Goal: Task Accomplishment & Management: Manage account settings

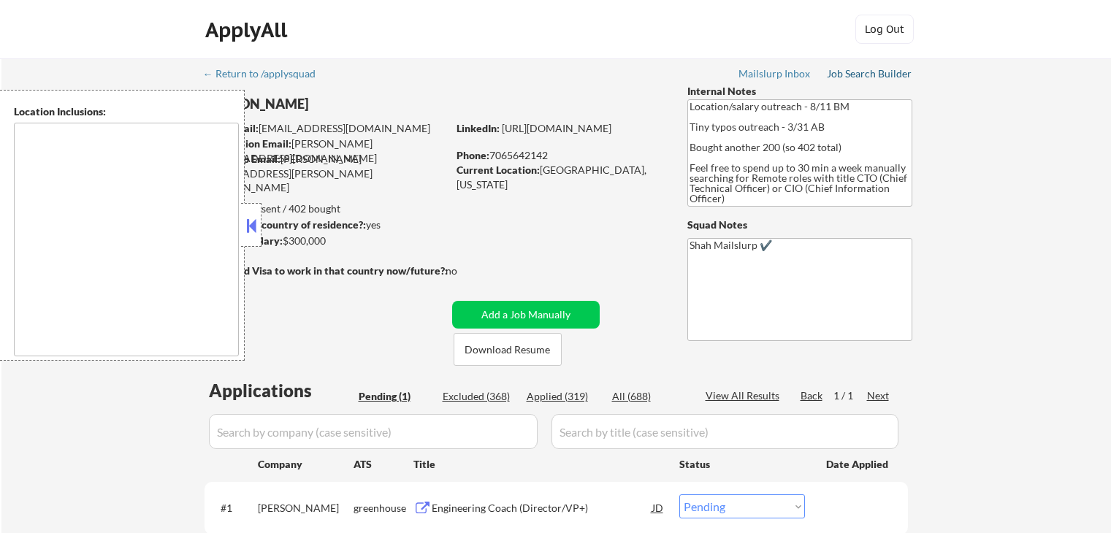
select select ""pending""
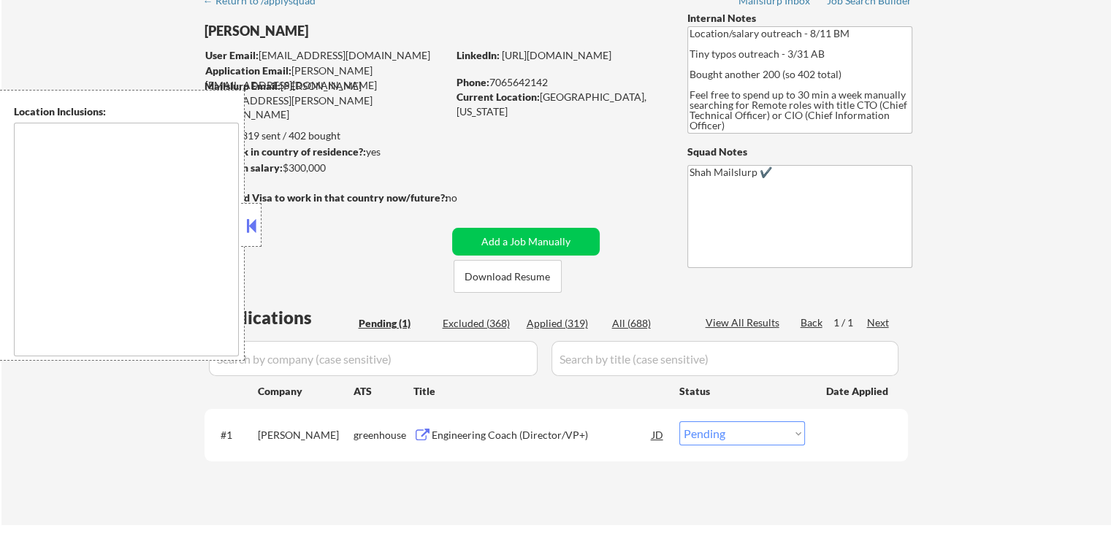
click at [482, 436] on div "Engineering Coach (Director/VP+)" at bounding box center [542, 435] width 221 height 15
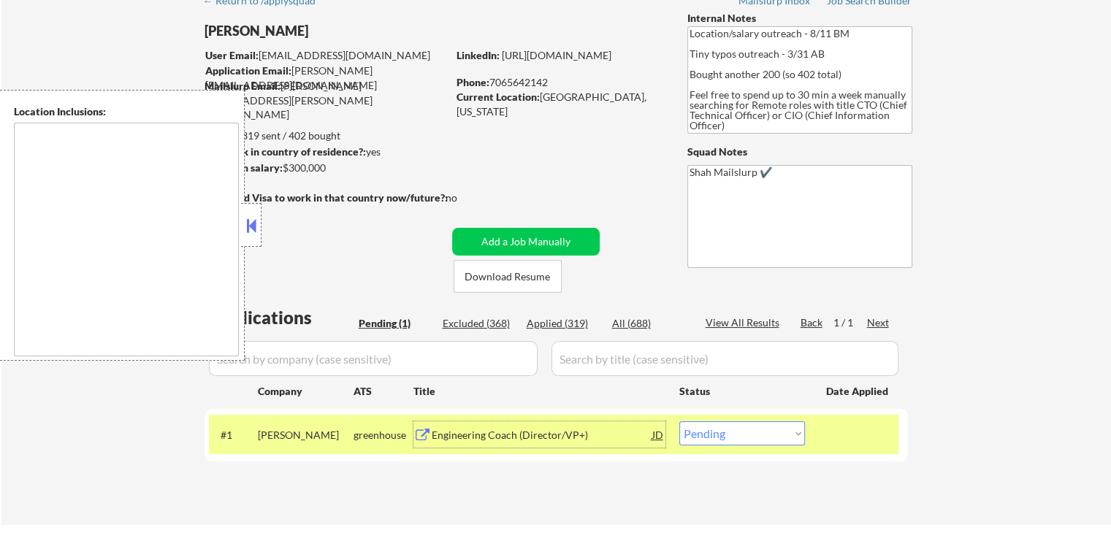
click at [1043, 113] on div "← Return to /applysquad Mailslurp Inbox Job Search Builder [PERSON_NAME] User E…" at bounding box center [556, 255] width 1110 height 540
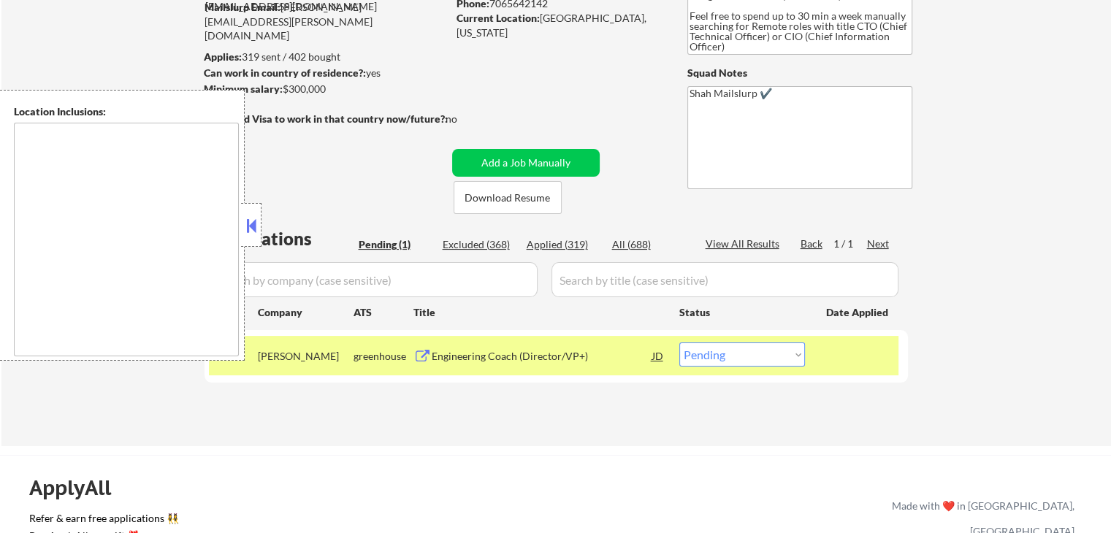
scroll to position [219, 0]
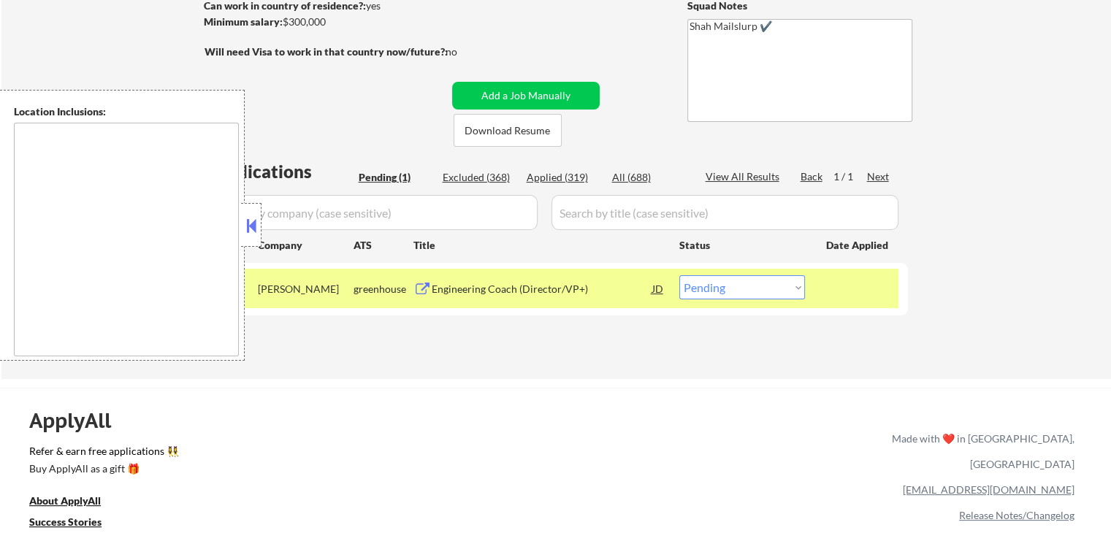
click at [568, 175] on div "Applied (319)" at bounding box center [563, 177] width 73 height 15
click at [251, 223] on button at bounding box center [251, 226] width 16 height 22
select select ""applied""
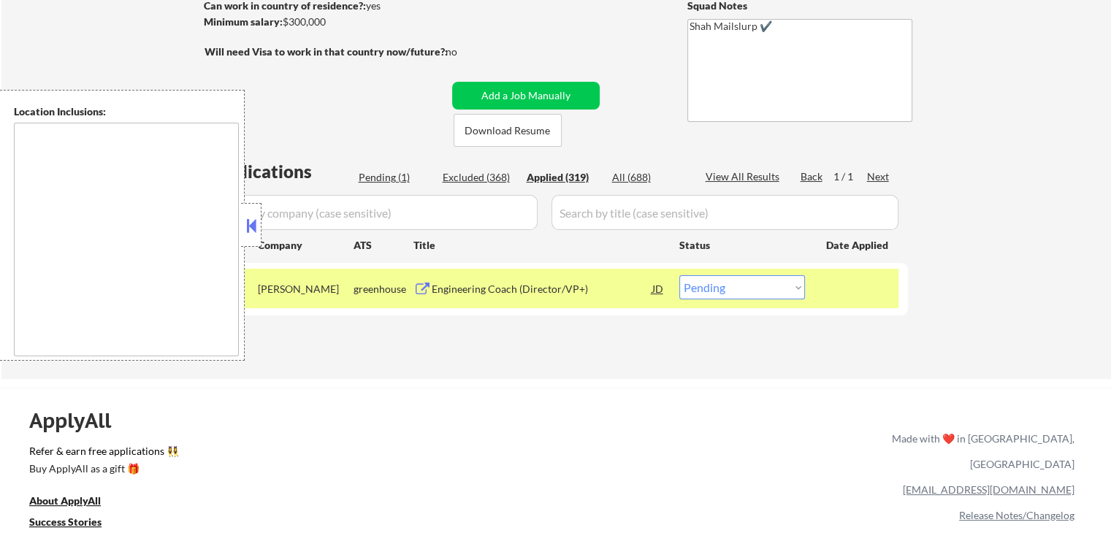
select select ""applied""
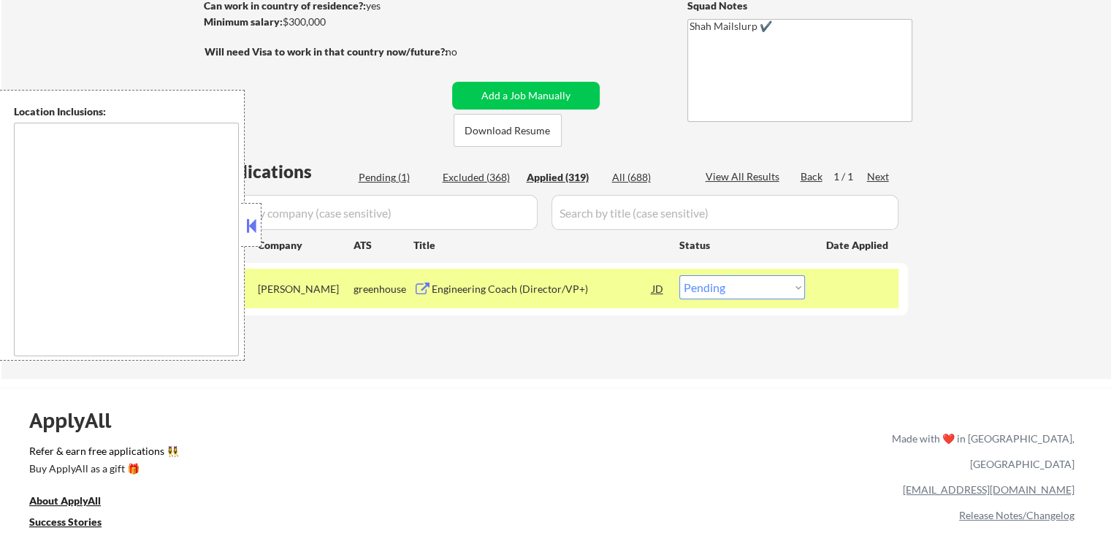
select select ""applied""
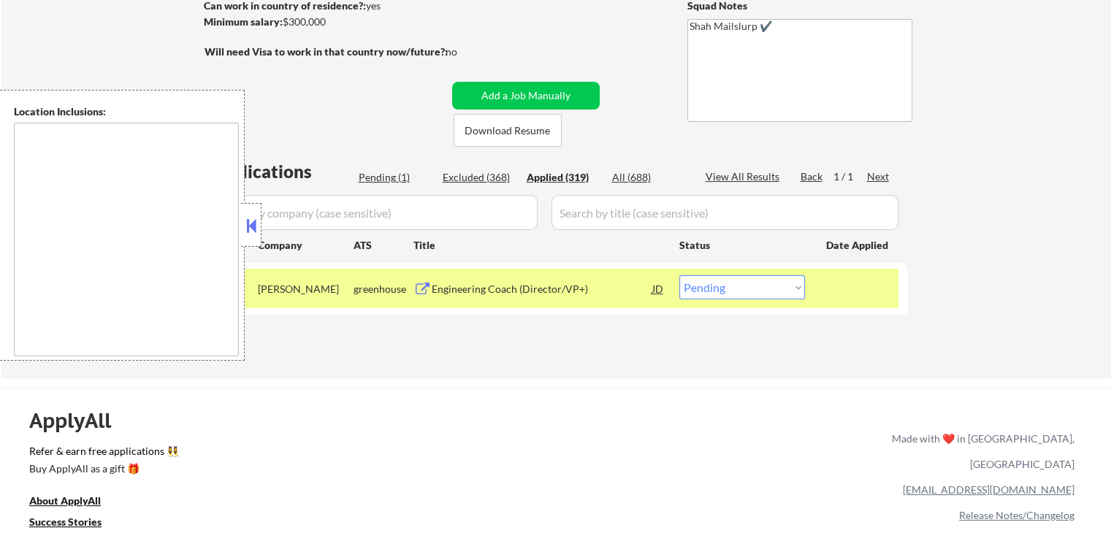
select select ""applied""
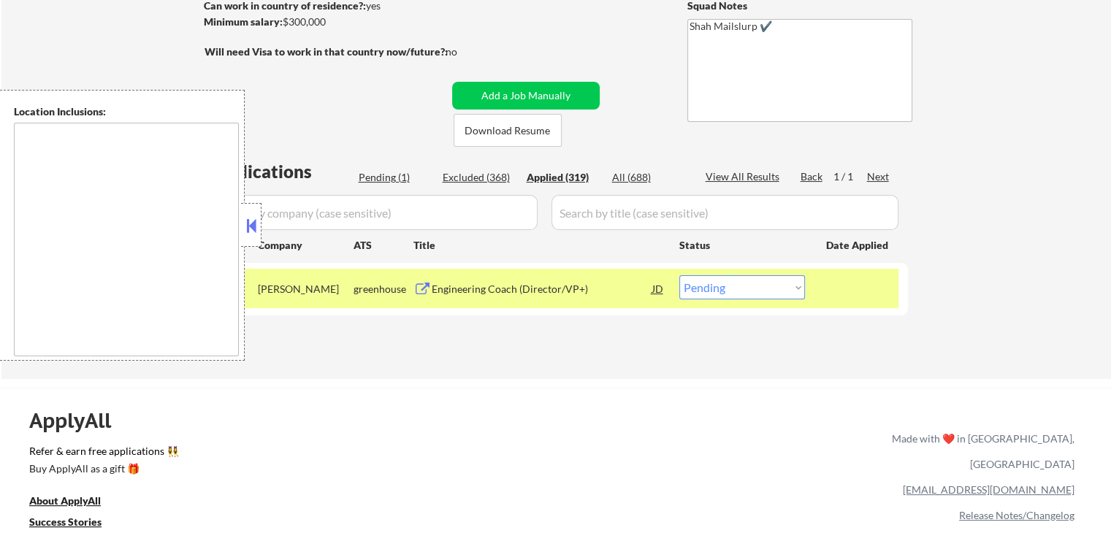
select select ""applied""
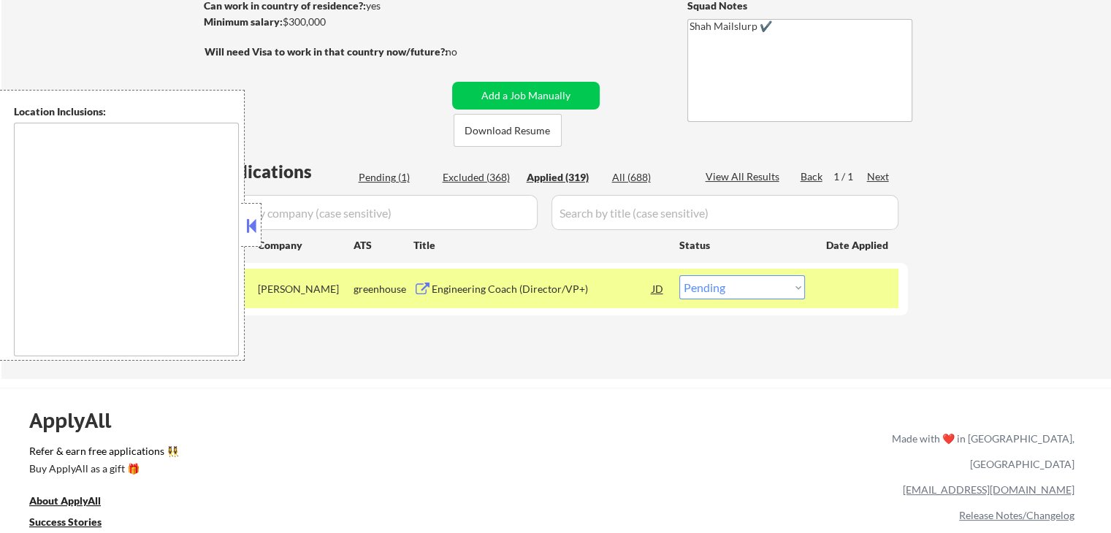
select select ""applied""
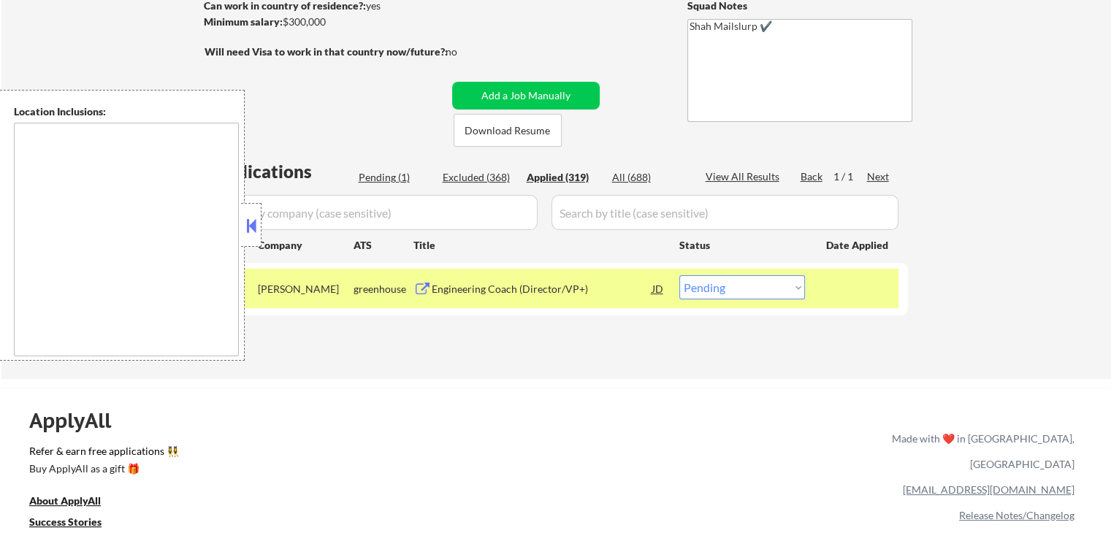
select select ""applied""
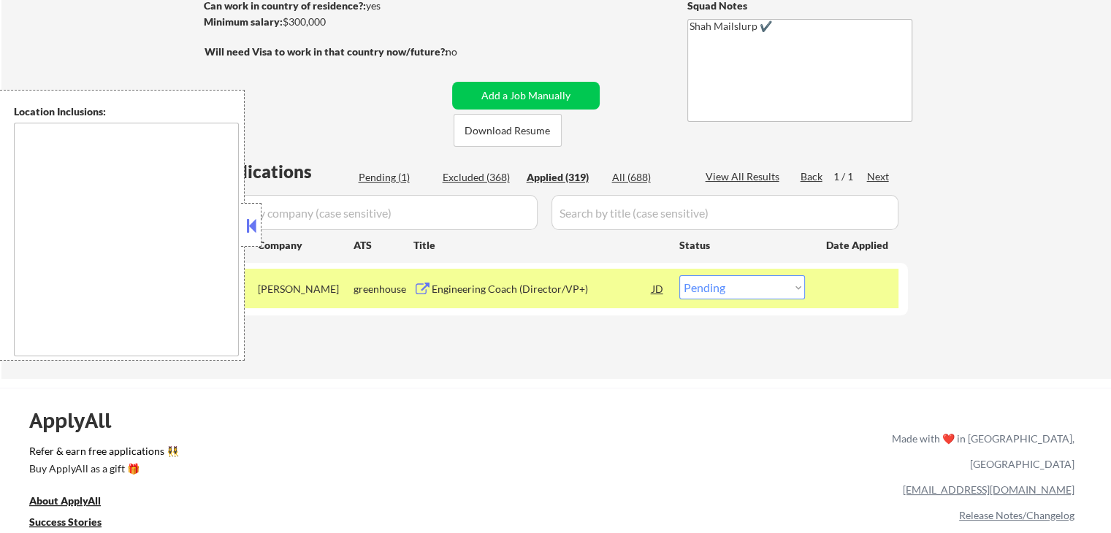
select select ""applied""
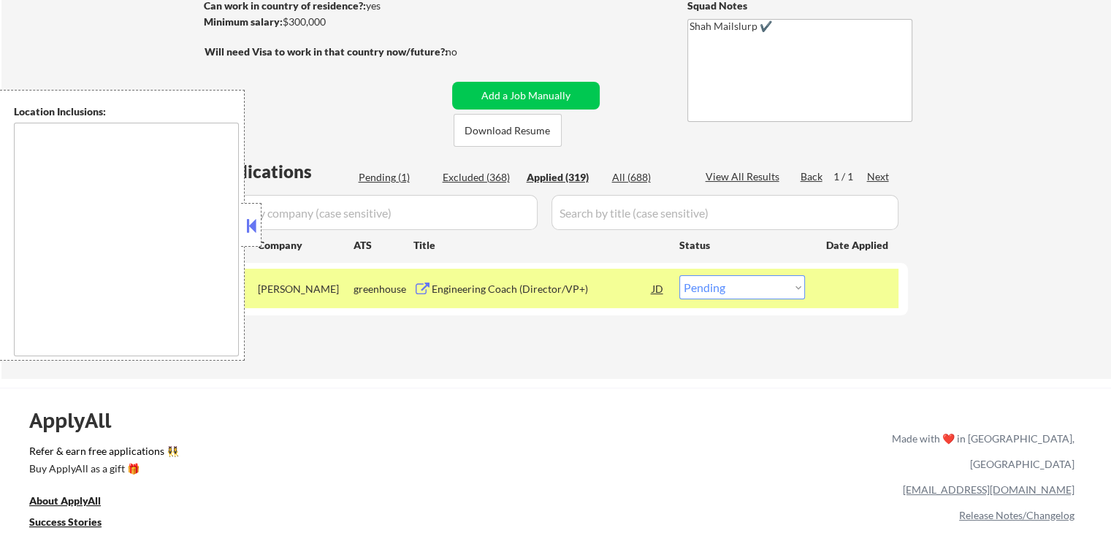
select select ""applied""
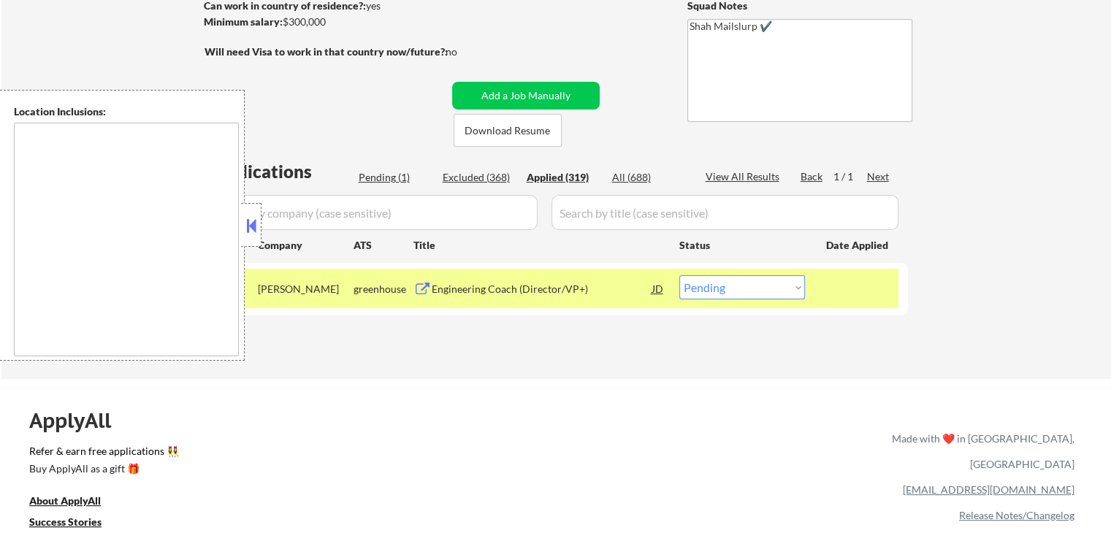
select select ""applied""
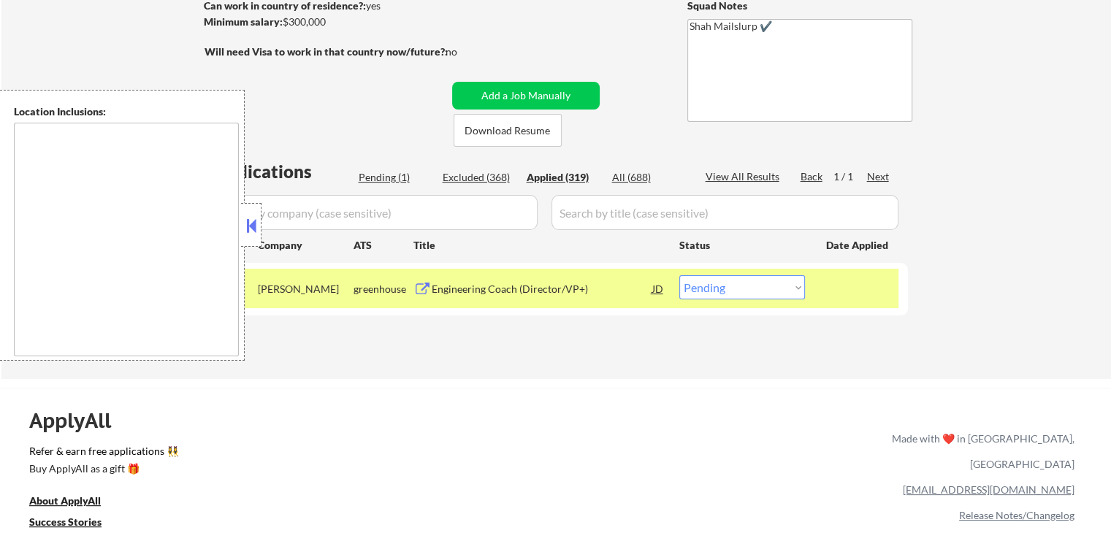
select select ""applied""
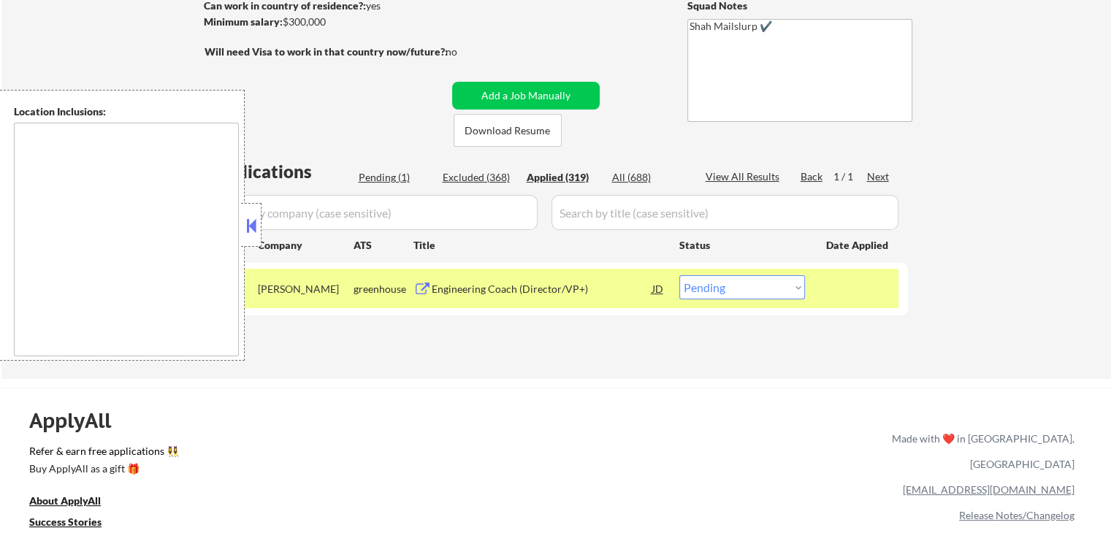
select select ""applied""
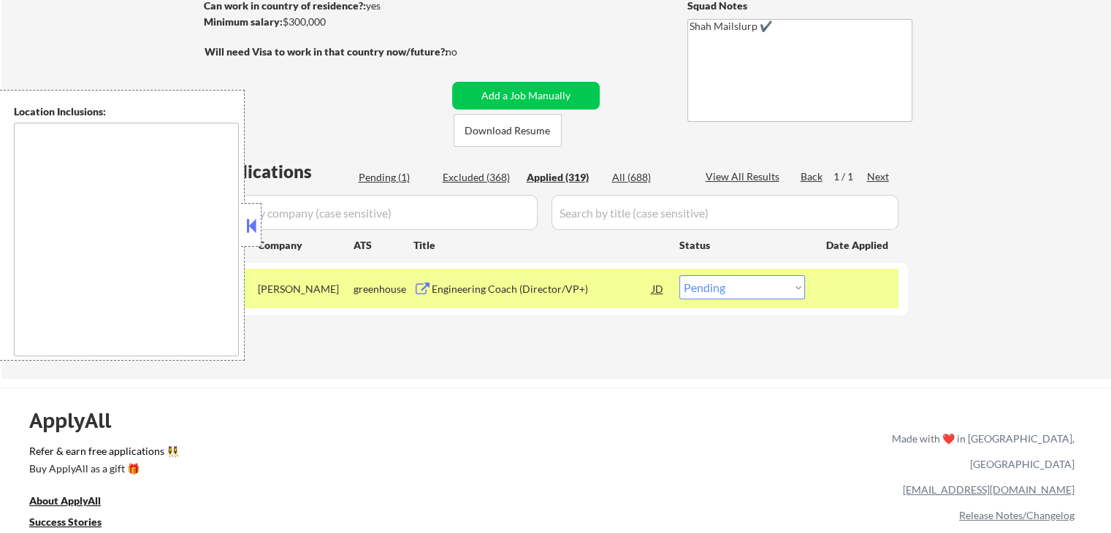
select select ""applied""
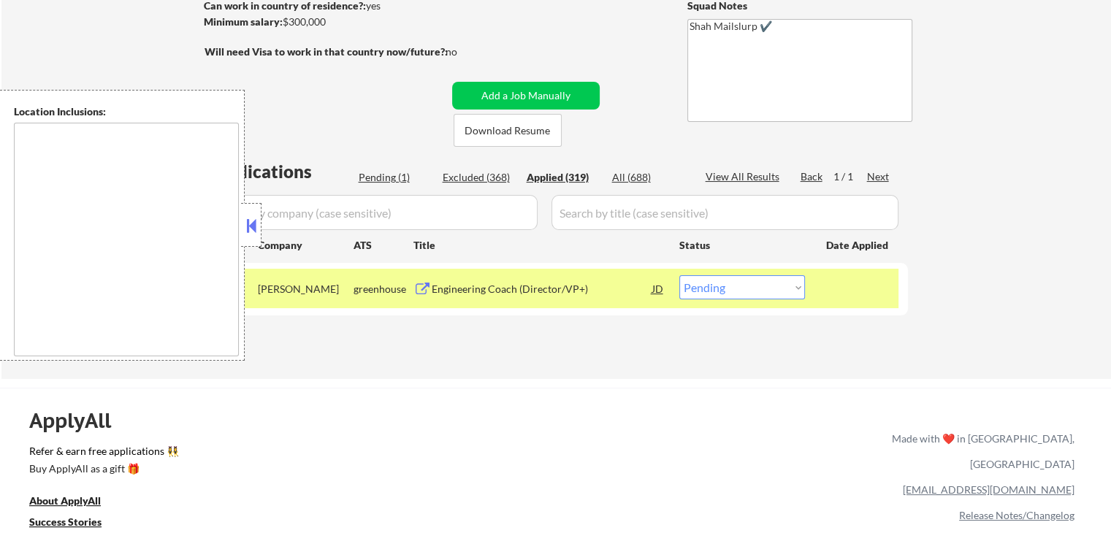
select select ""applied""
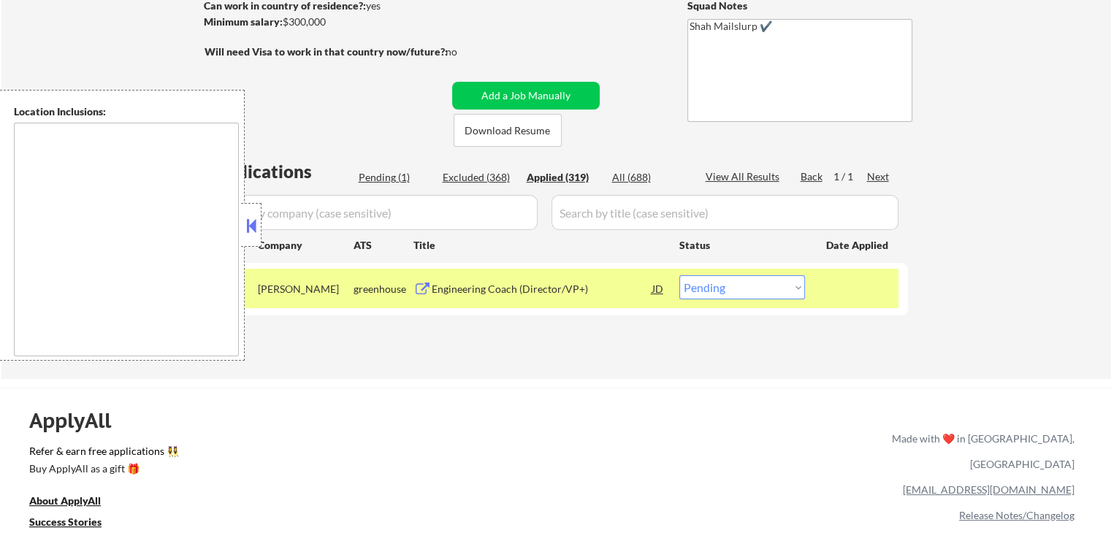
select select ""applied""
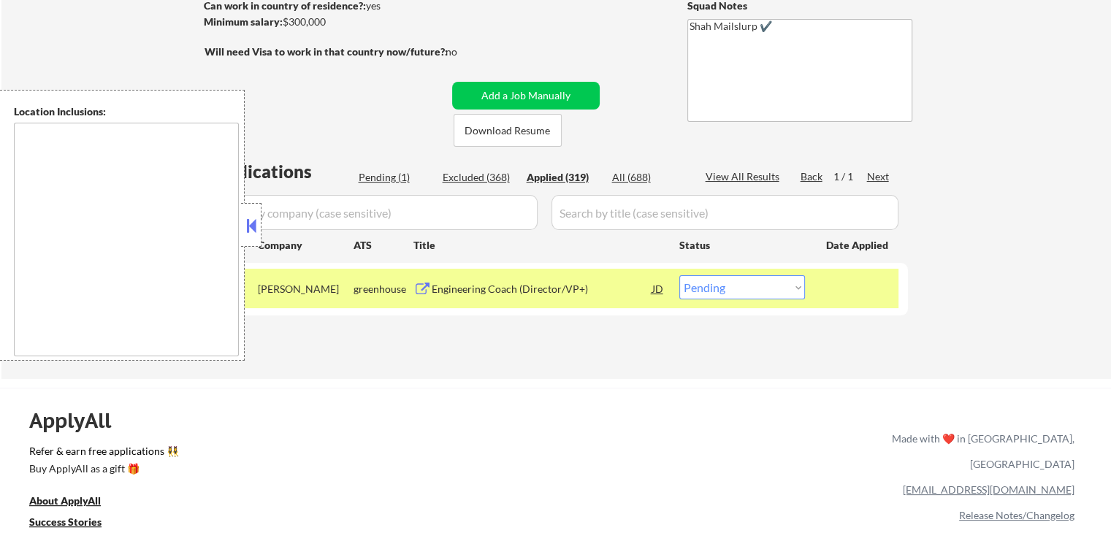
select select ""applied""
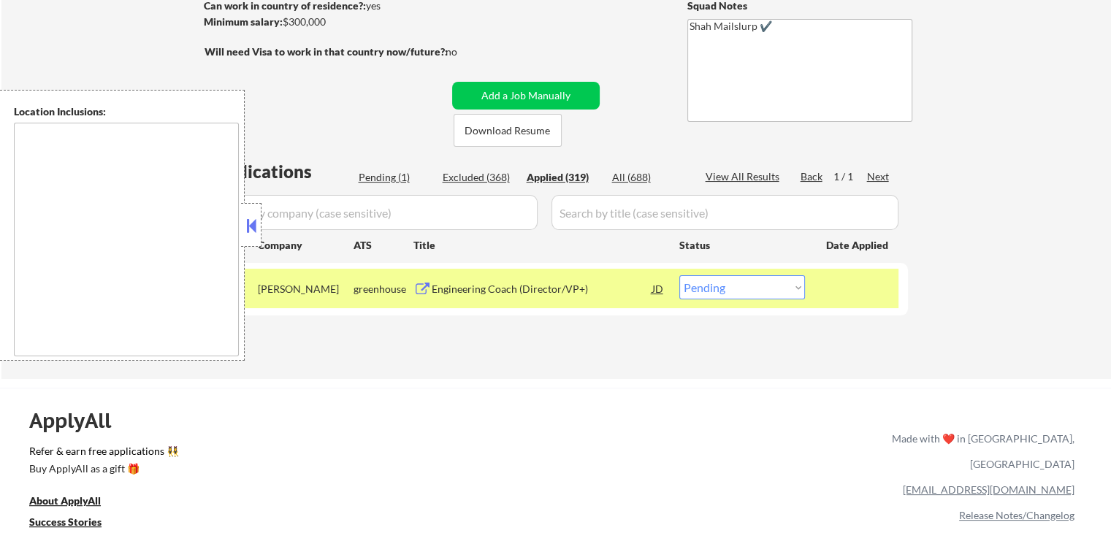
select select ""applied""
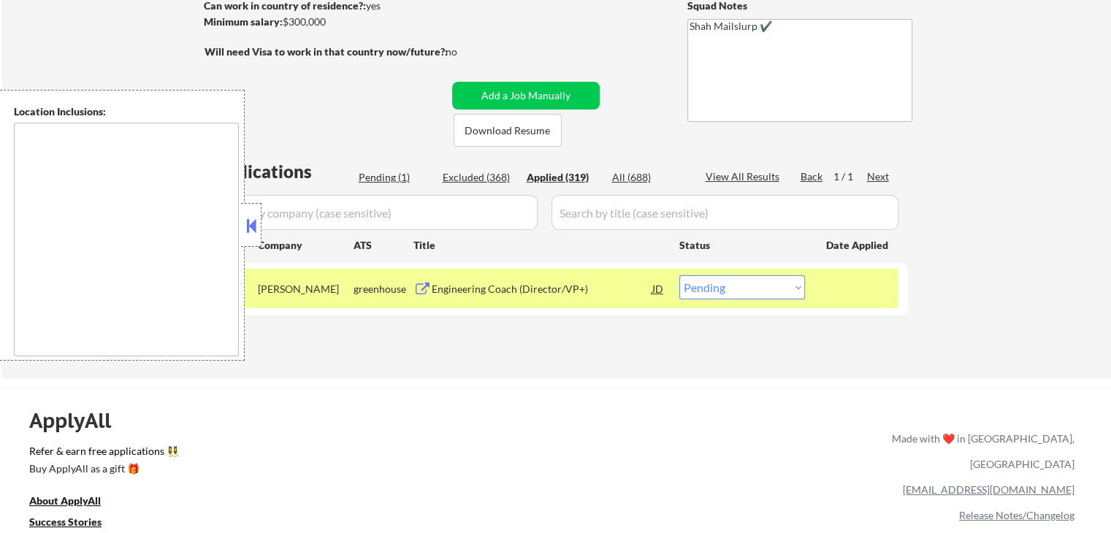
select select ""applied""
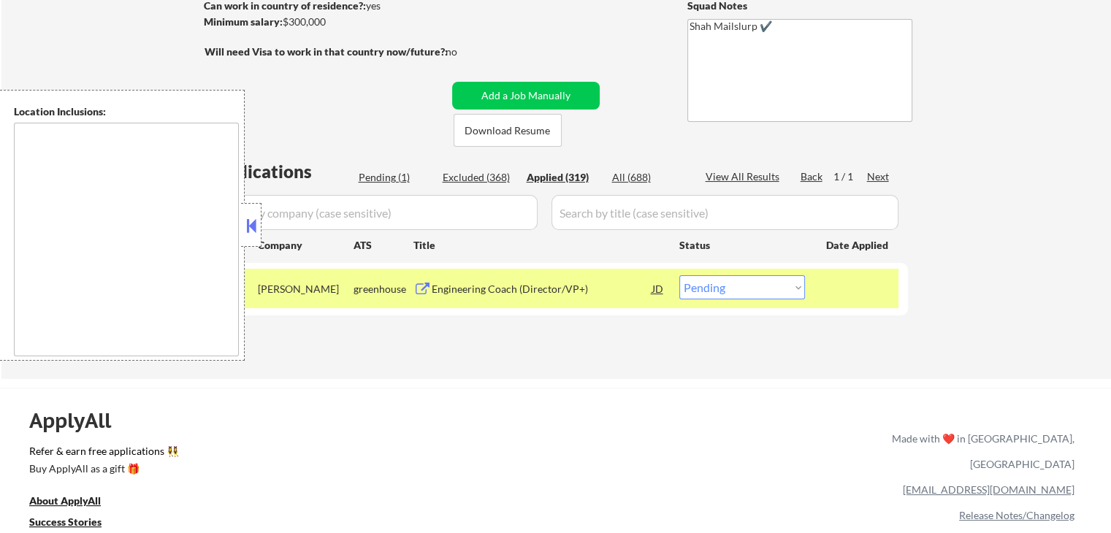
select select ""applied""
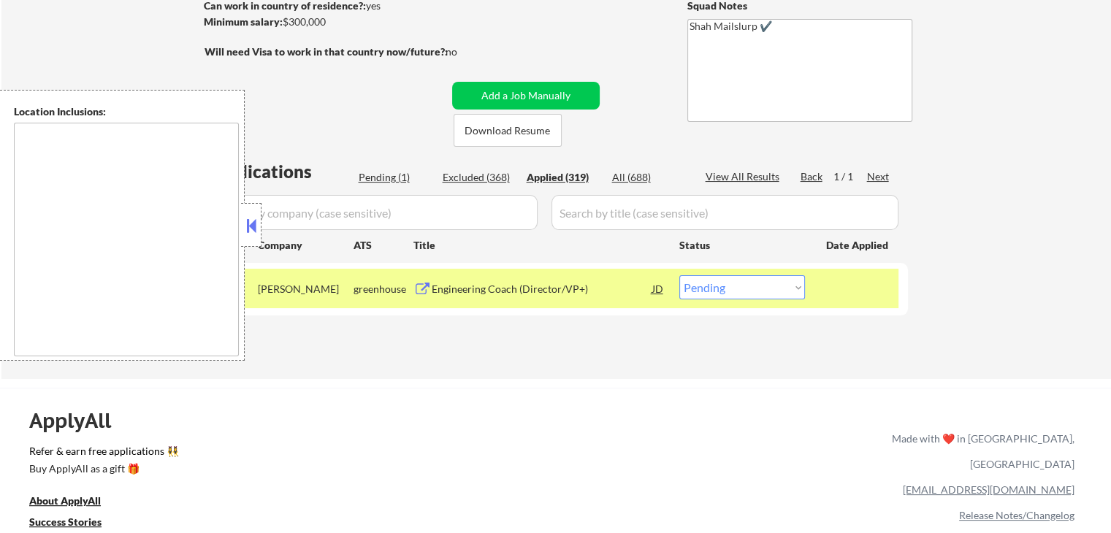
select select ""applied""
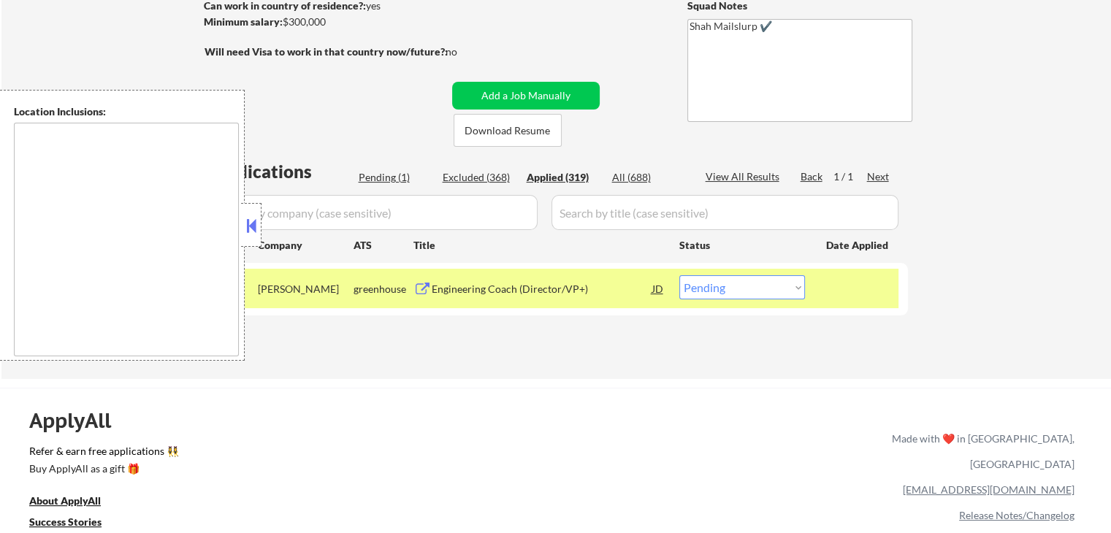
select select ""applied""
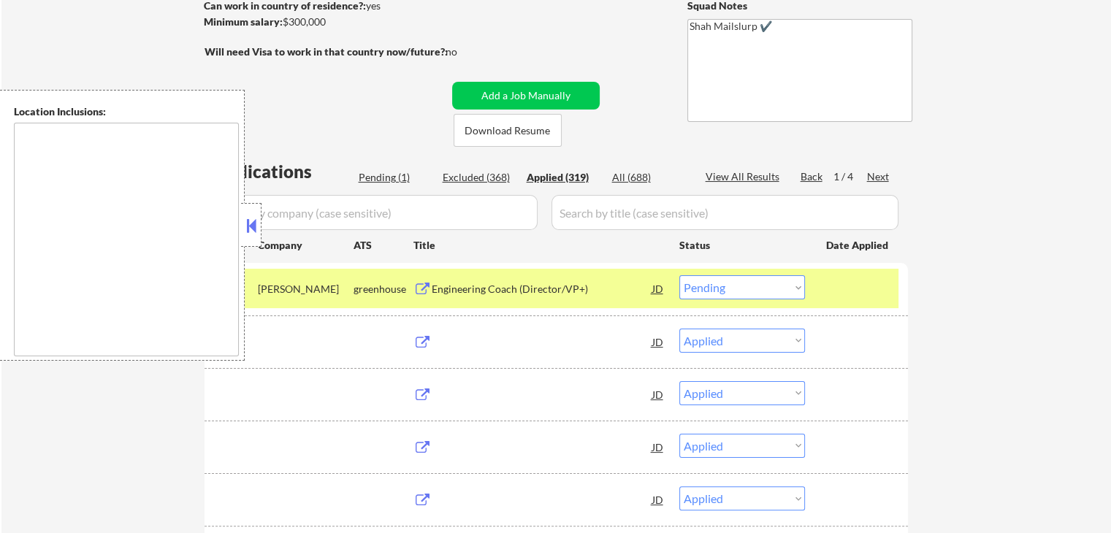
select select ""applied""
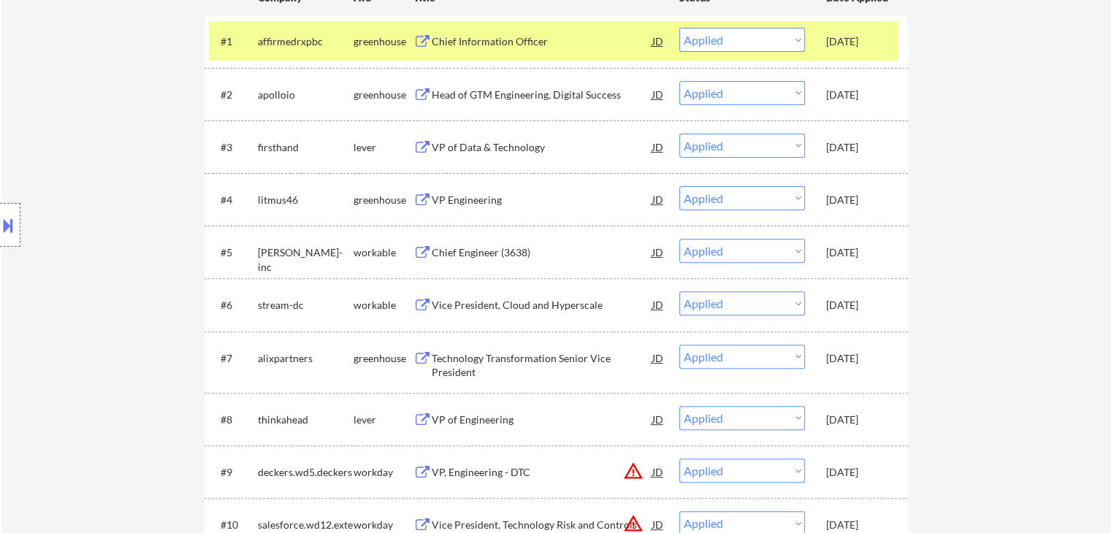
scroll to position [511, 0]
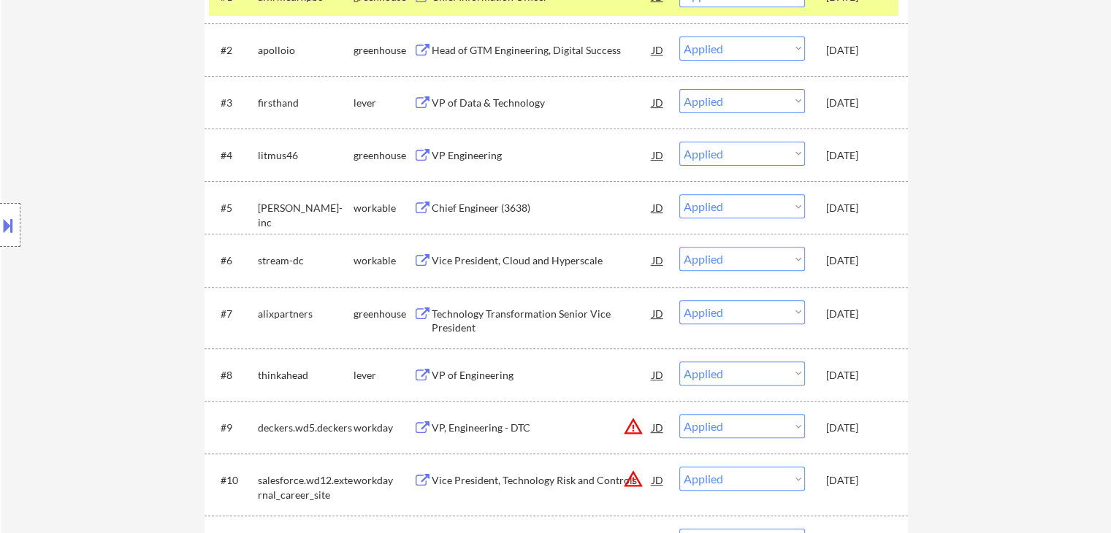
click at [146, 98] on div "Location Inclusions:" at bounding box center [131, 225] width 262 height 271
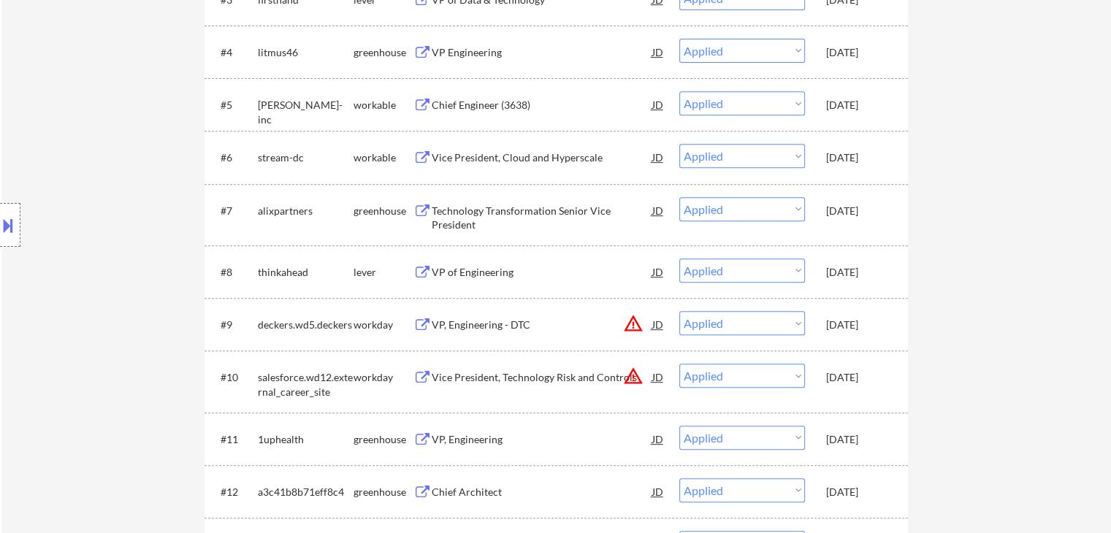
scroll to position [658, 0]
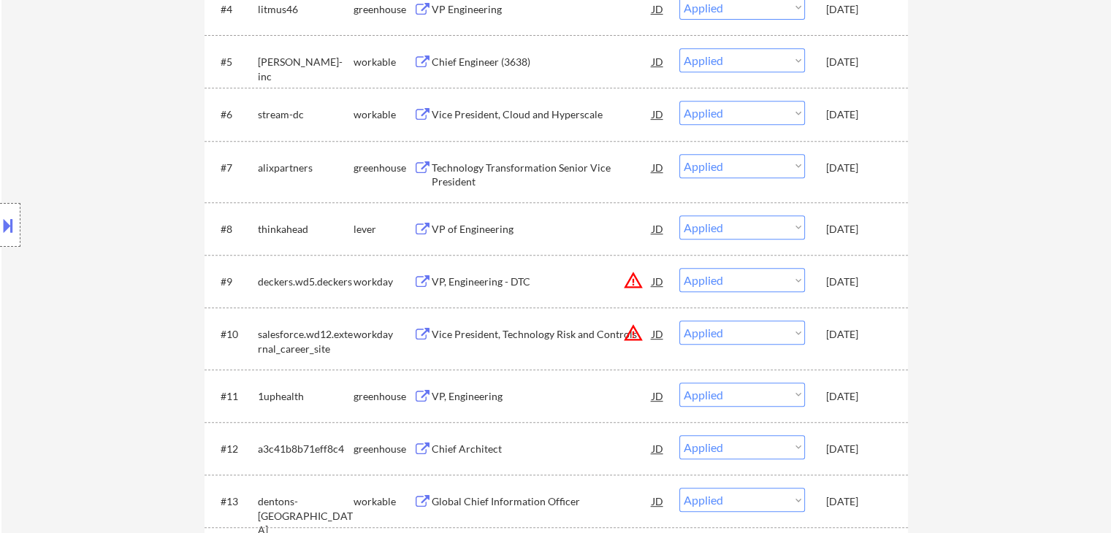
drag, startPoint x: 992, startPoint y: 262, endPoint x: 979, endPoint y: 278, distance: 20.9
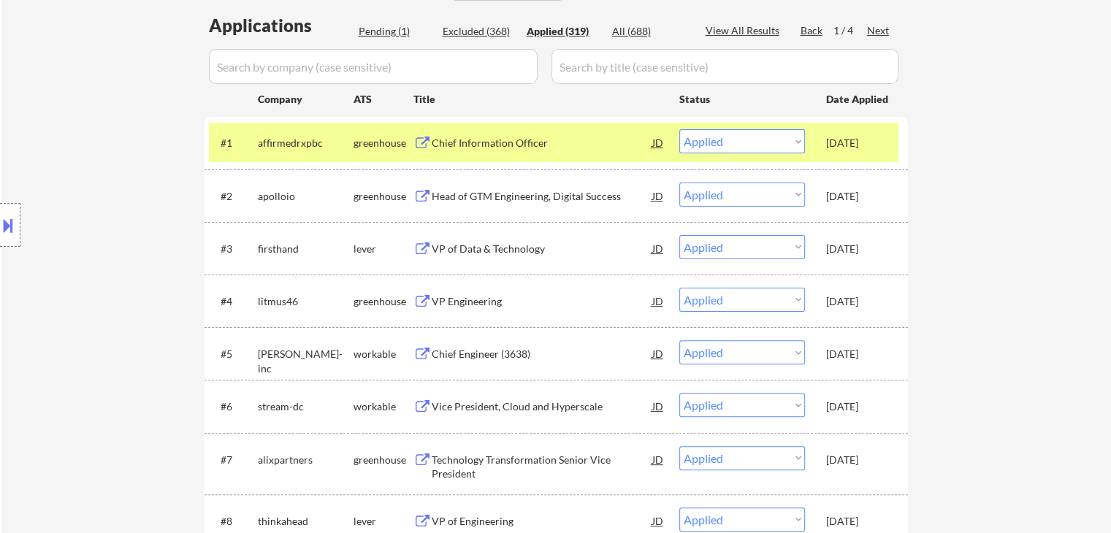
scroll to position [0, 0]
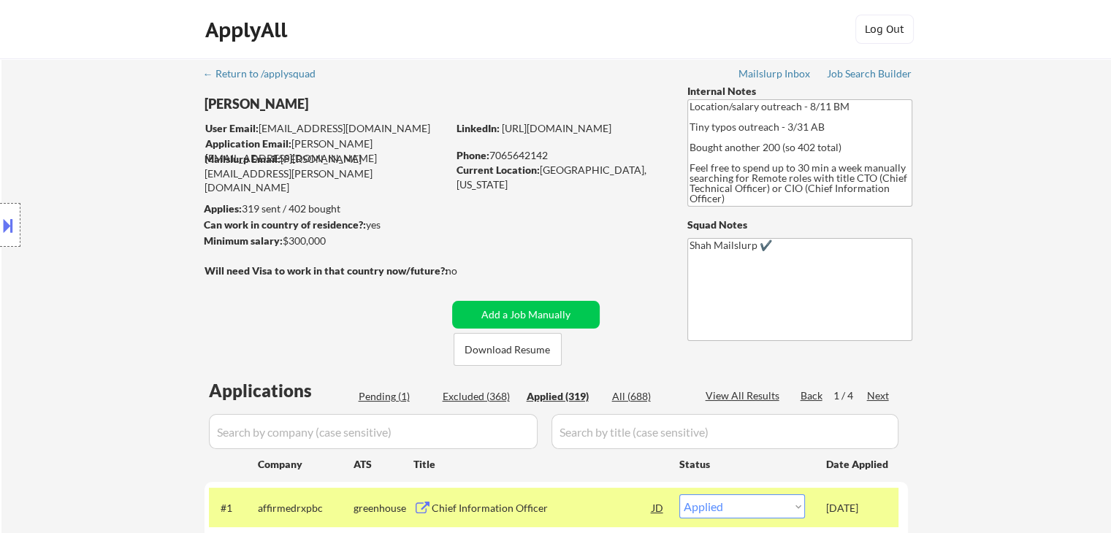
click at [123, 237] on div "Location Inclusions:" at bounding box center [131, 225] width 262 height 271
click at [61, 136] on div "Location Inclusions:" at bounding box center [131, 225] width 262 height 271
